Goal: Understand process/instructions

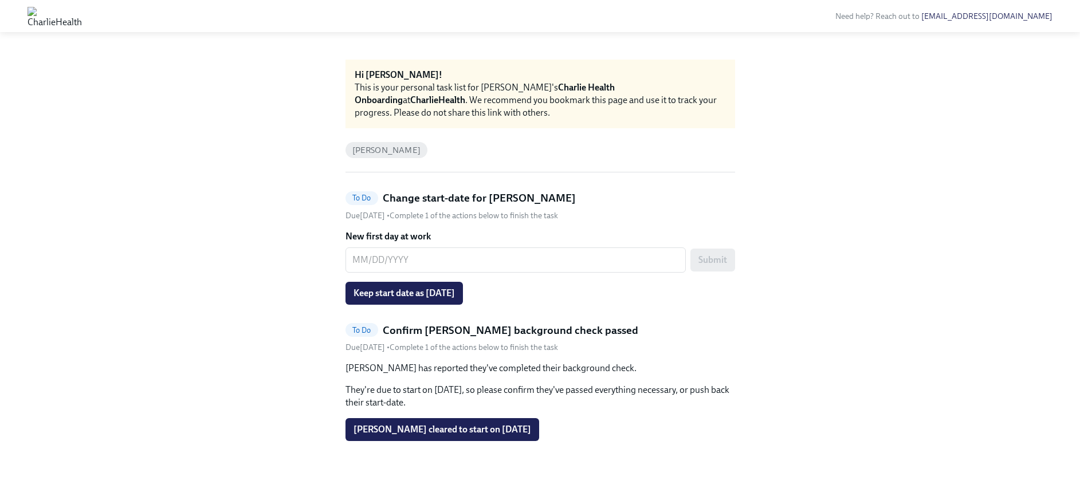
click at [521, 431] on span "[PERSON_NAME] cleared to start on [DATE]" at bounding box center [443, 429] width 178 height 11
